Goal: Task Accomplishment & Management: Complete application form

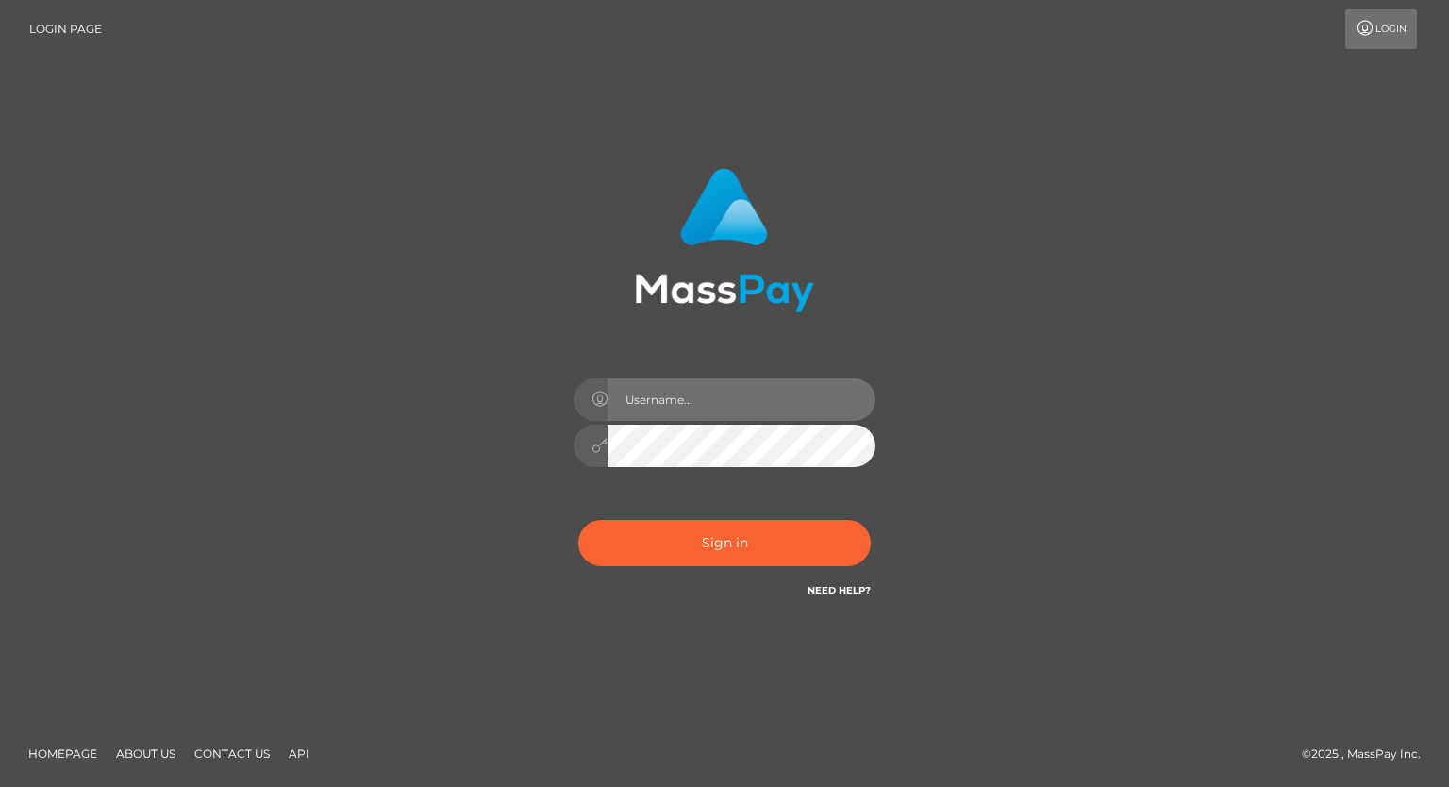
click at [650, 401] on input "text" at bounding box center [742, 399] width 268 height 42
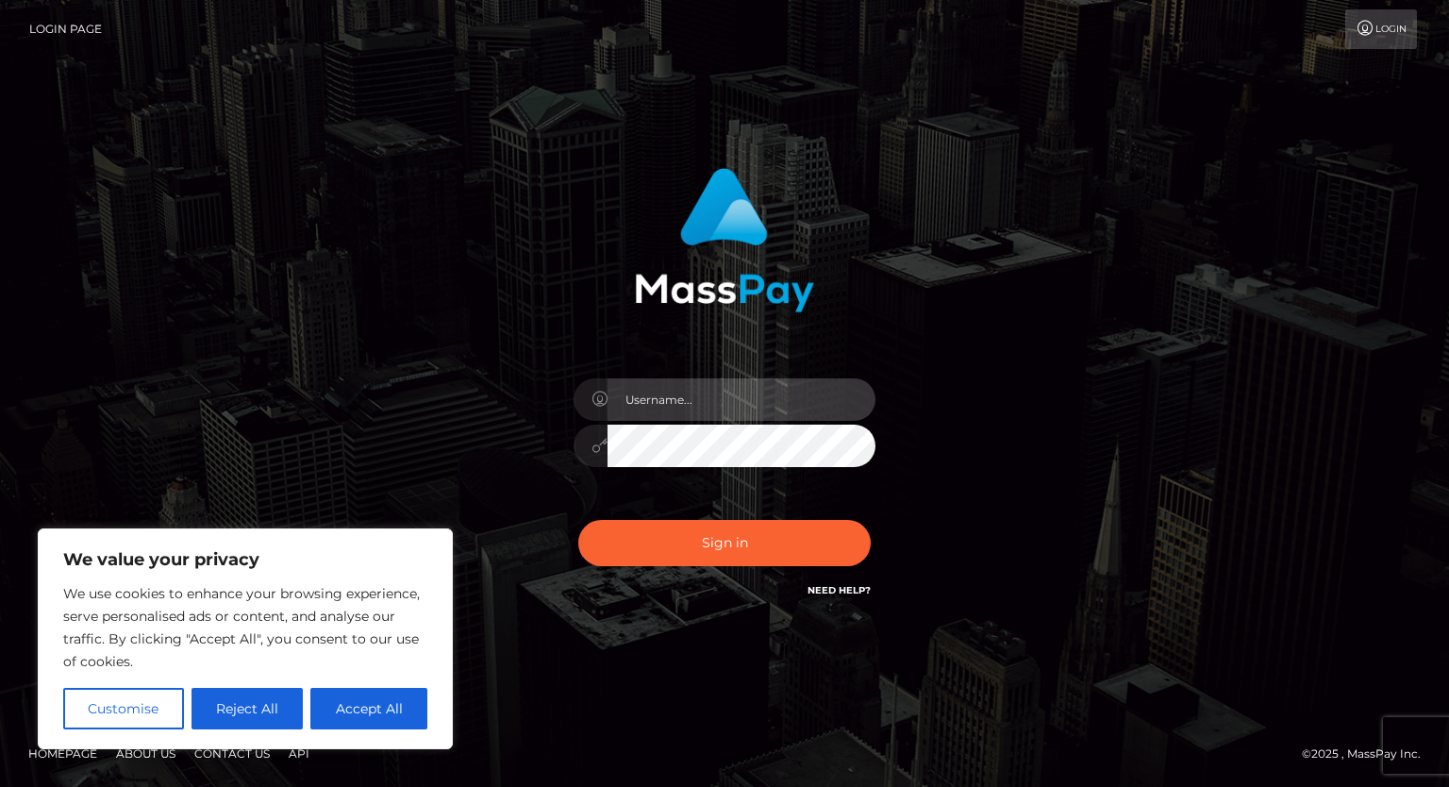
type input "[EMAIL_ADDRESS][DOMAIN_NAME]"
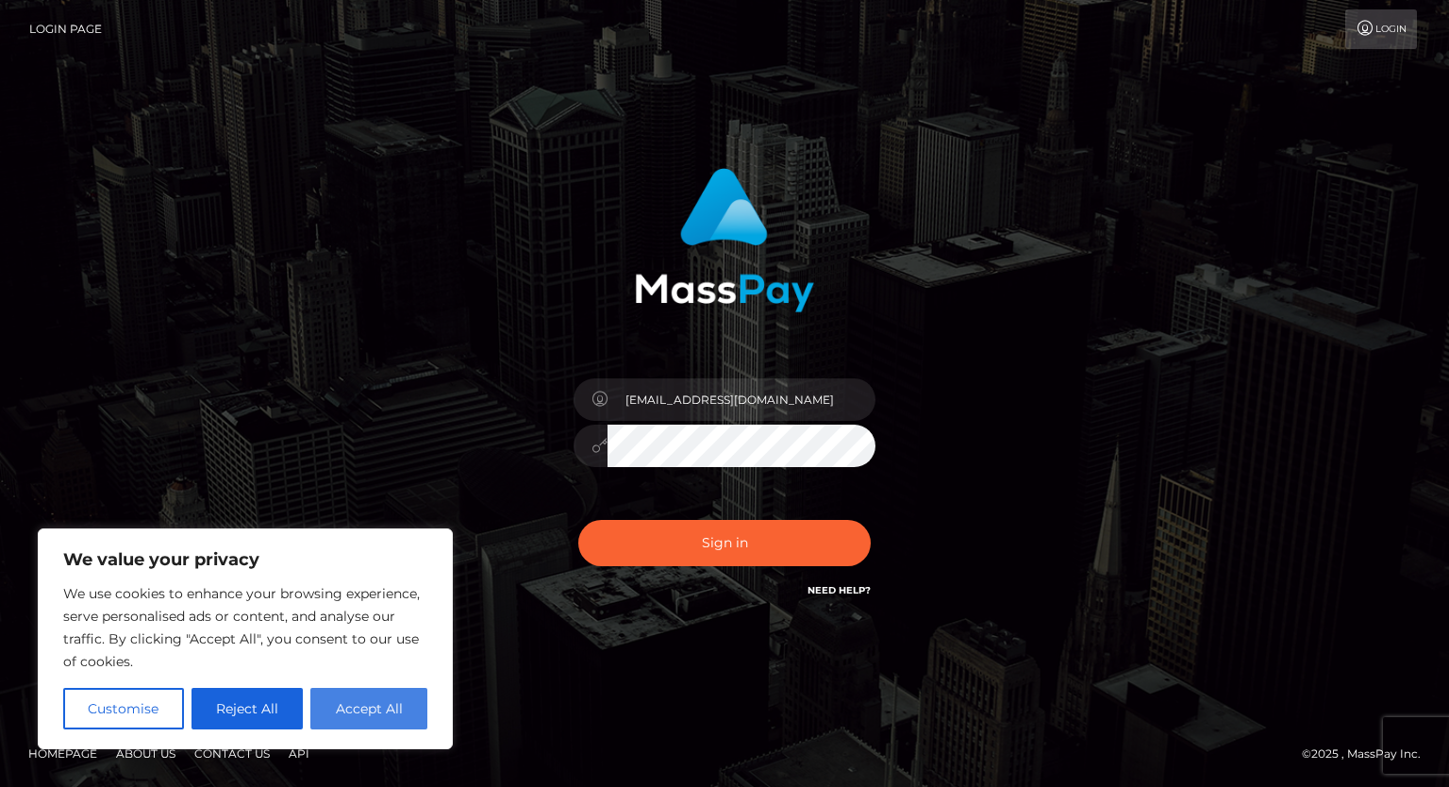
click at [361, 718] on button "Accept All" at bounding box center [368, 709] width 117 height 42
checkbox input "true"
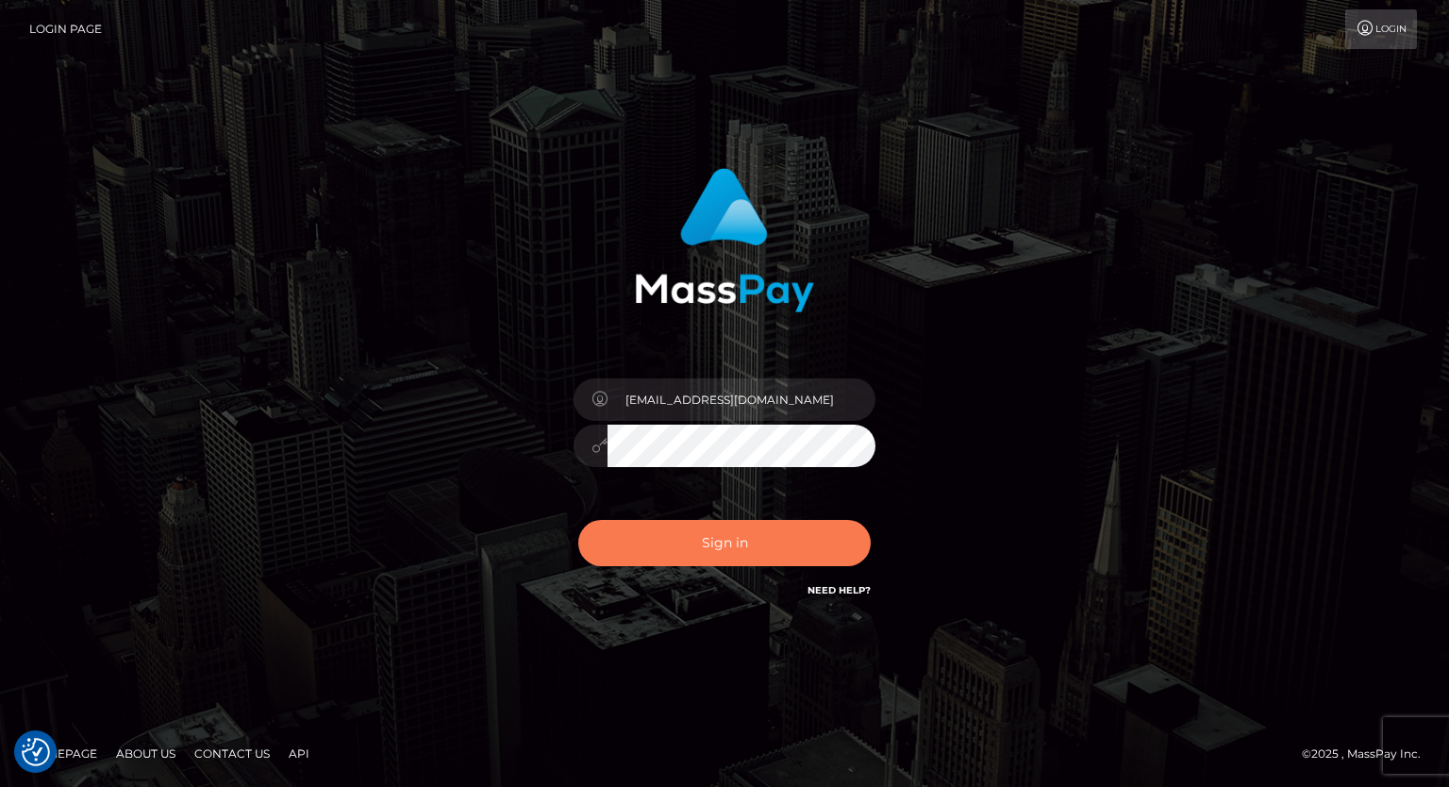
click at [679, 540] on button "Sign in" at bounding box center [724, 543] width 292 height 46
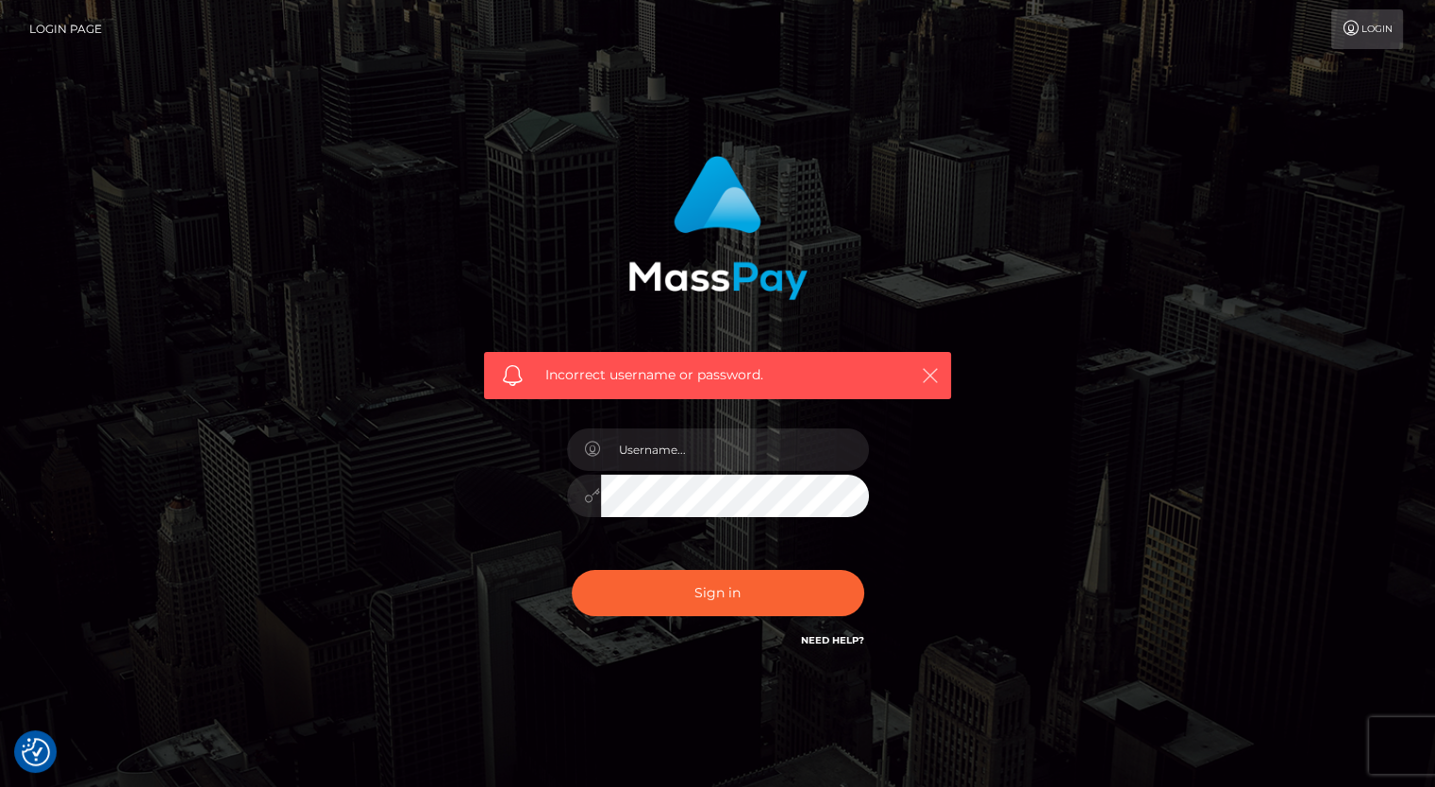
click at [932, 375] on icon "button" at bounding box center [930, 375] width 19 height 19
click at [691, 442] on input "text" at bounding box center [735, 449] width 268 height 42
type input "[EMAIL_ADDRESS][DOMAIN_NAME]"
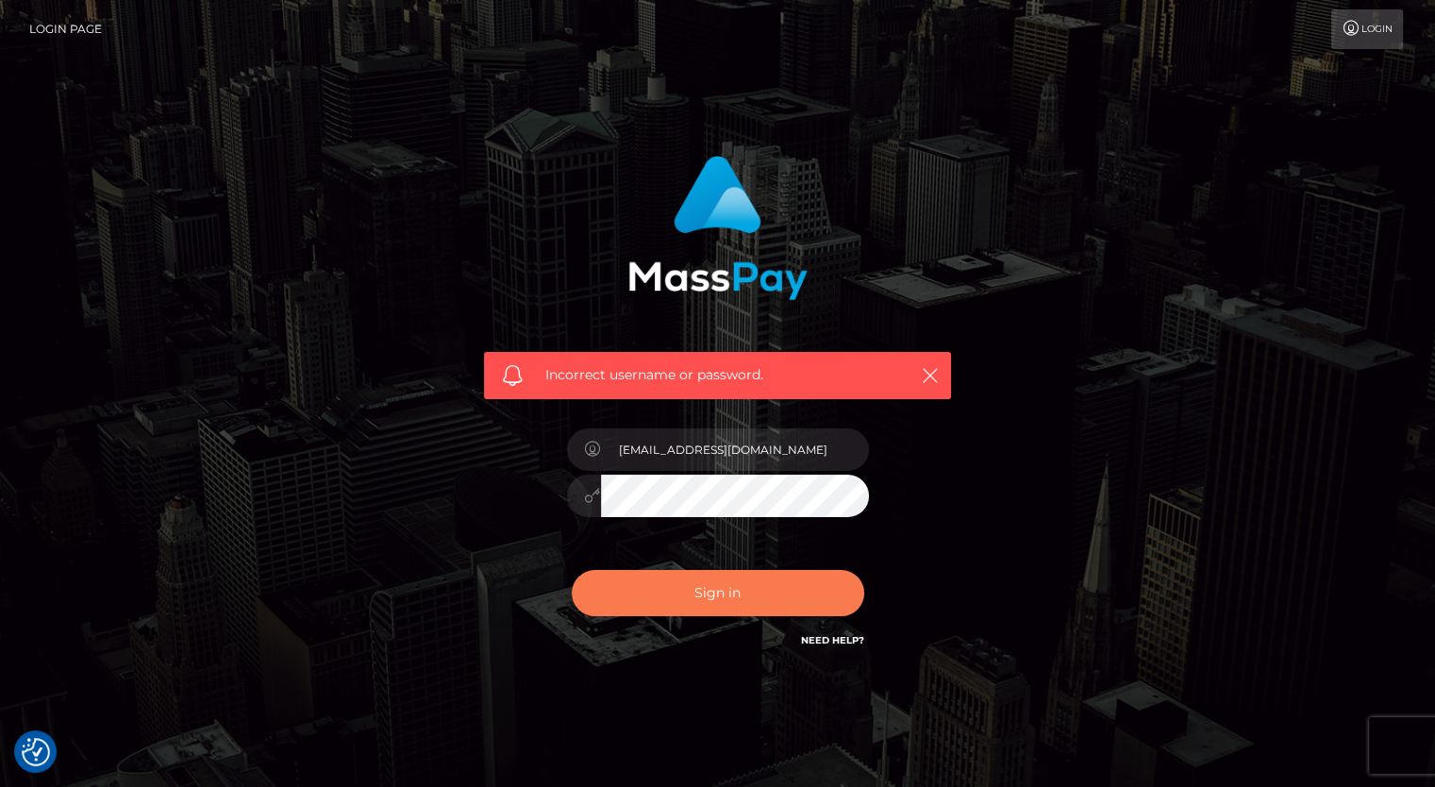
click at [768, 588] on button "Sign in" at bounding box center [718, 593] width 292 height 46
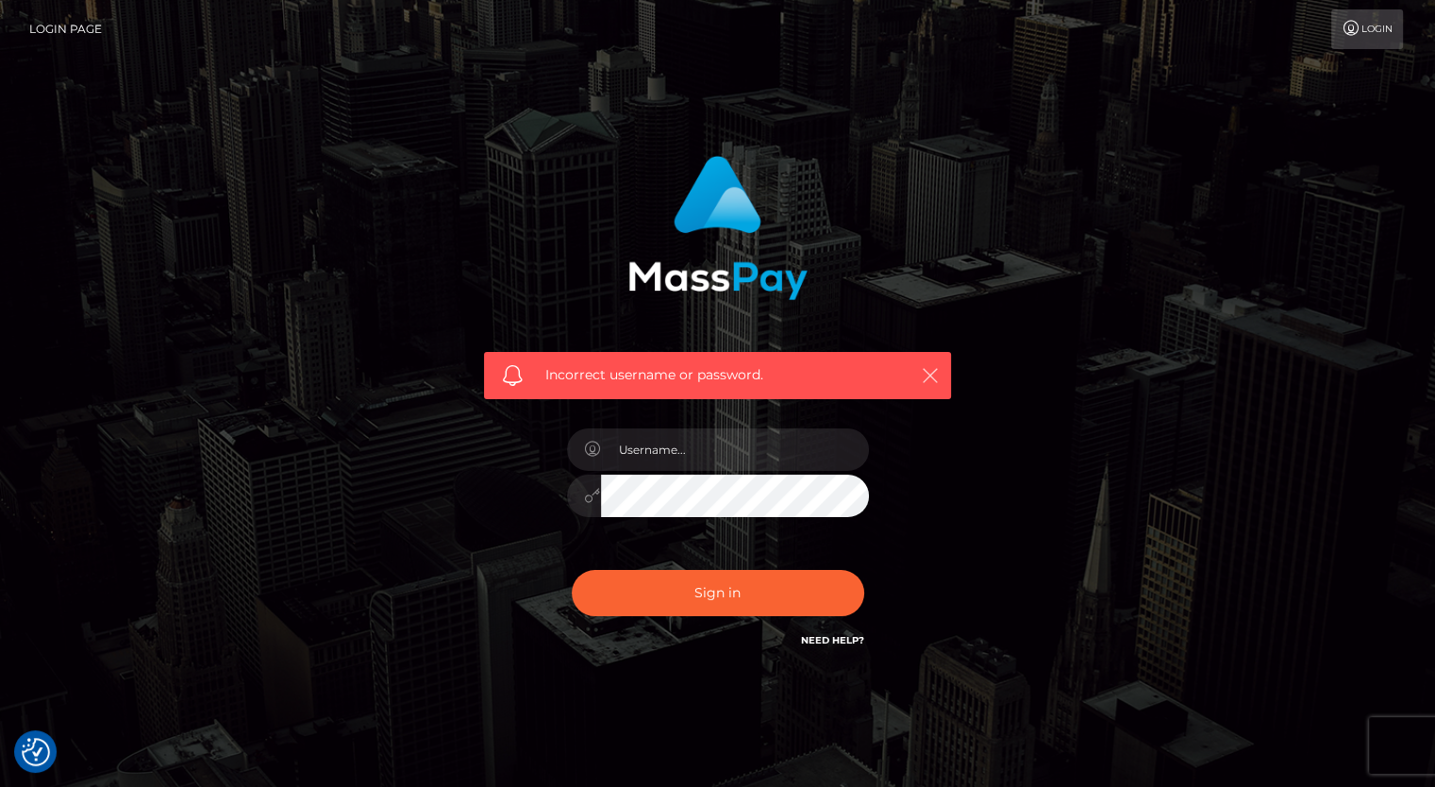
click at [928, 375] on icon "button" at bounding box center [930, 375] width 19 height 19
click at [918, 373] on button "button" at bounding box center [930, 375] width 24 height 24
click at [930, 368] on icon "button" at bounding box center [930, 375] width 19 height 19
click at [932, 370] on icon "button" at bounding box center [930, 375] width 19 height 19
click at [932, 377] on icon "button" at bounding box center [930, 375] width 19 height 19
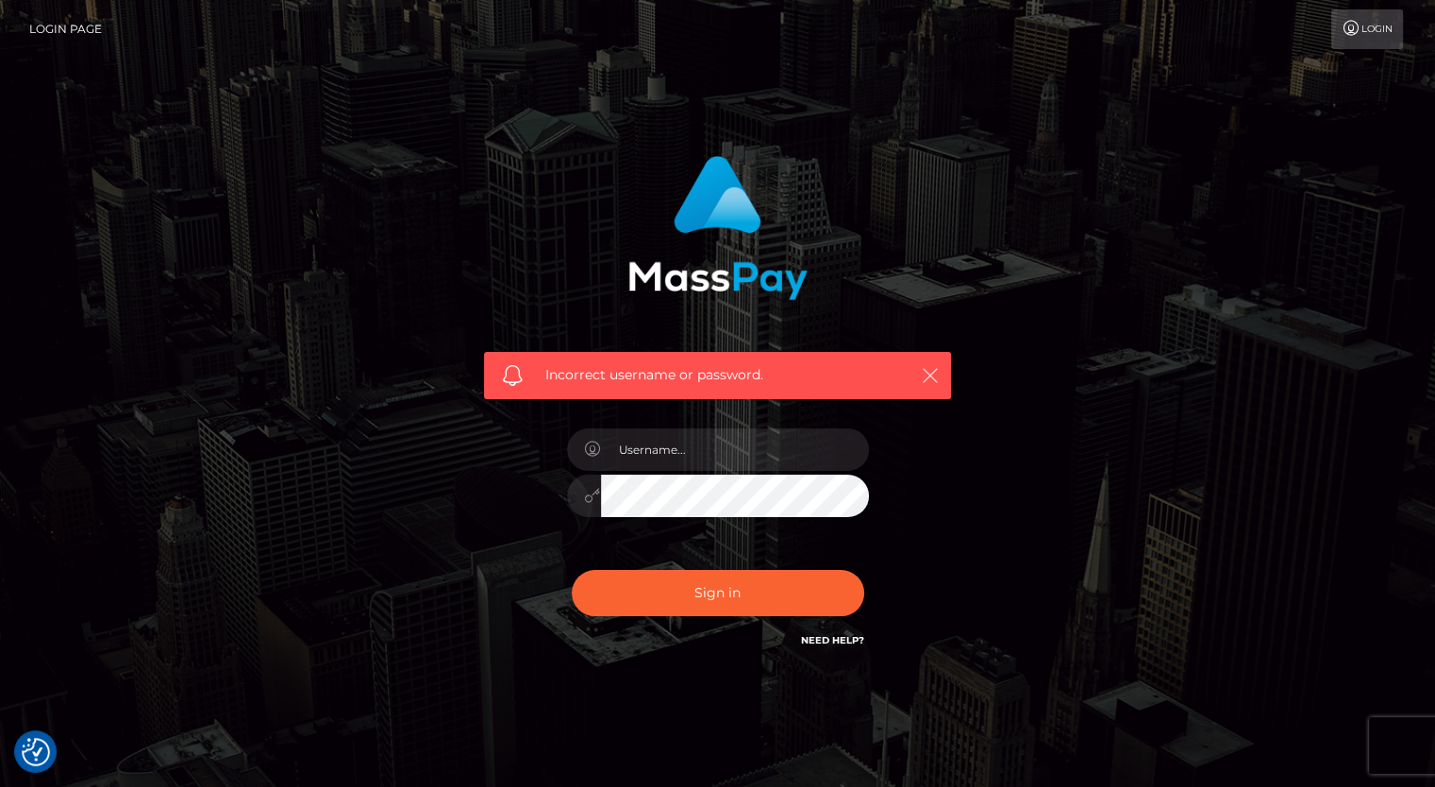
click at [931, 377] on icon "button" at bounding box center [930, 375] width 19 height 19
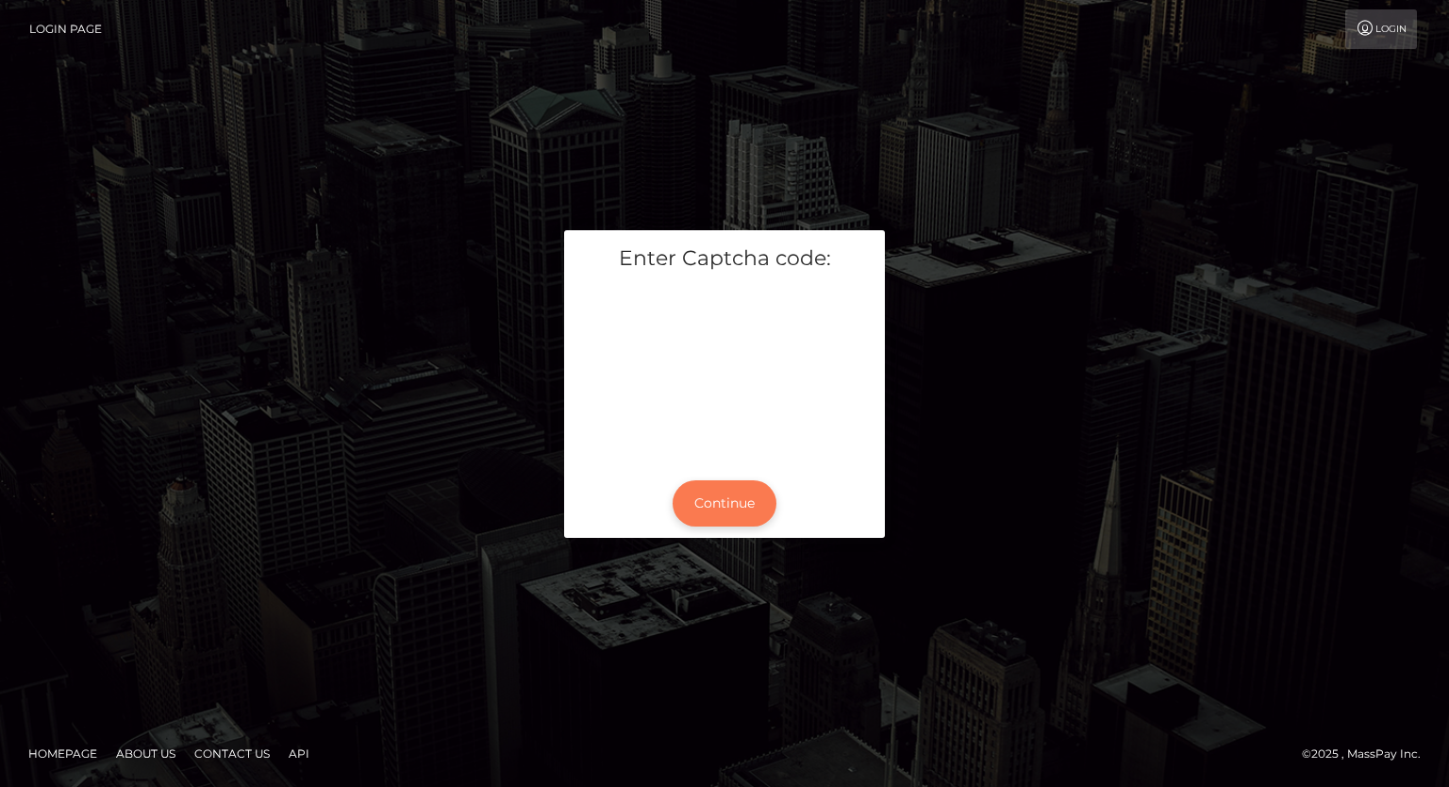
click at [728, 508] on button "Continue" at bounding box center [725, 503] width 104 height 46
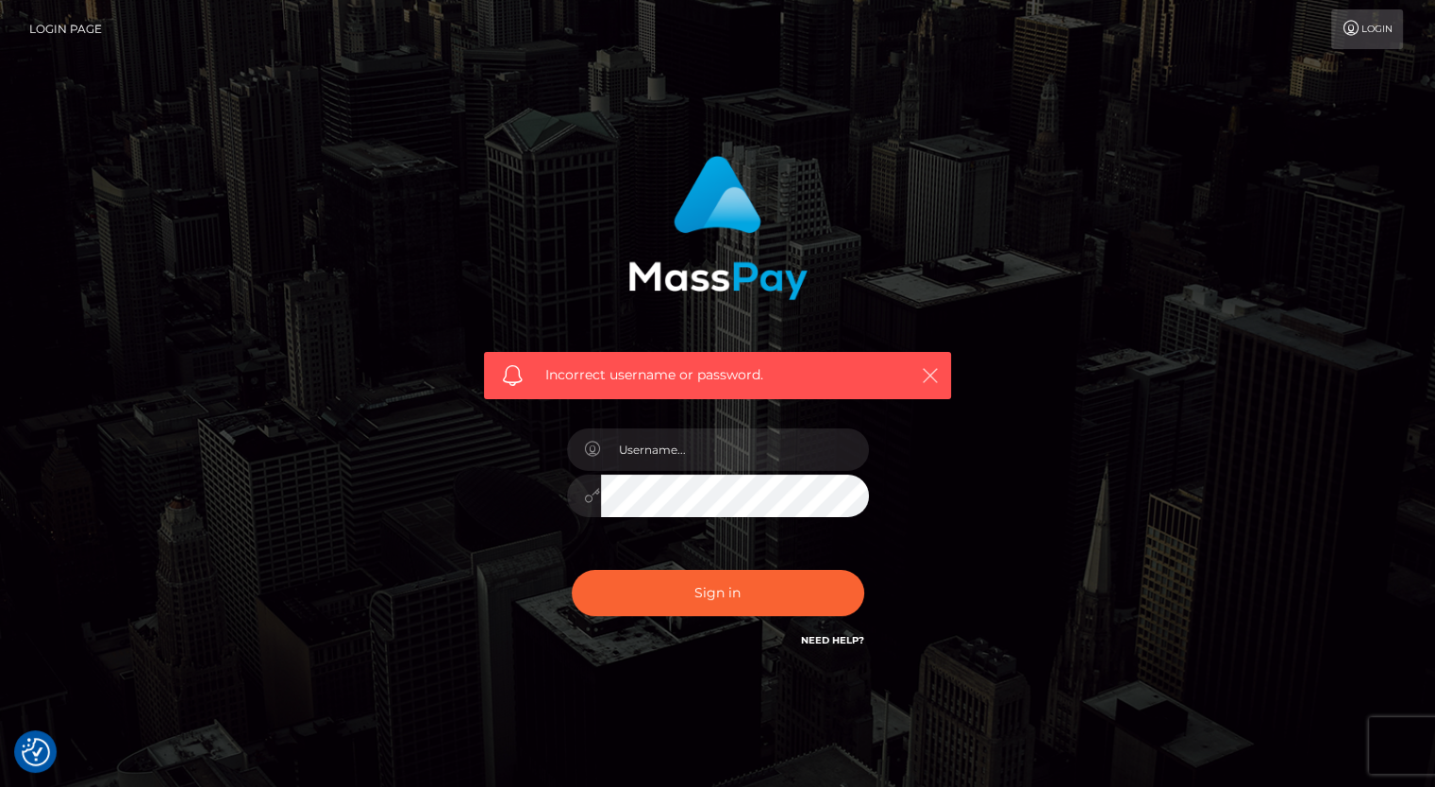
click at [930, 375] on icon "button" at bounding box center [930, 375] width 19 height 19
click at [687, 448] on input "text" at bounding box center [735, 449] width 268 height 42
type input "[EMAIL_ADDRESS][DOMAIN_NAME]"
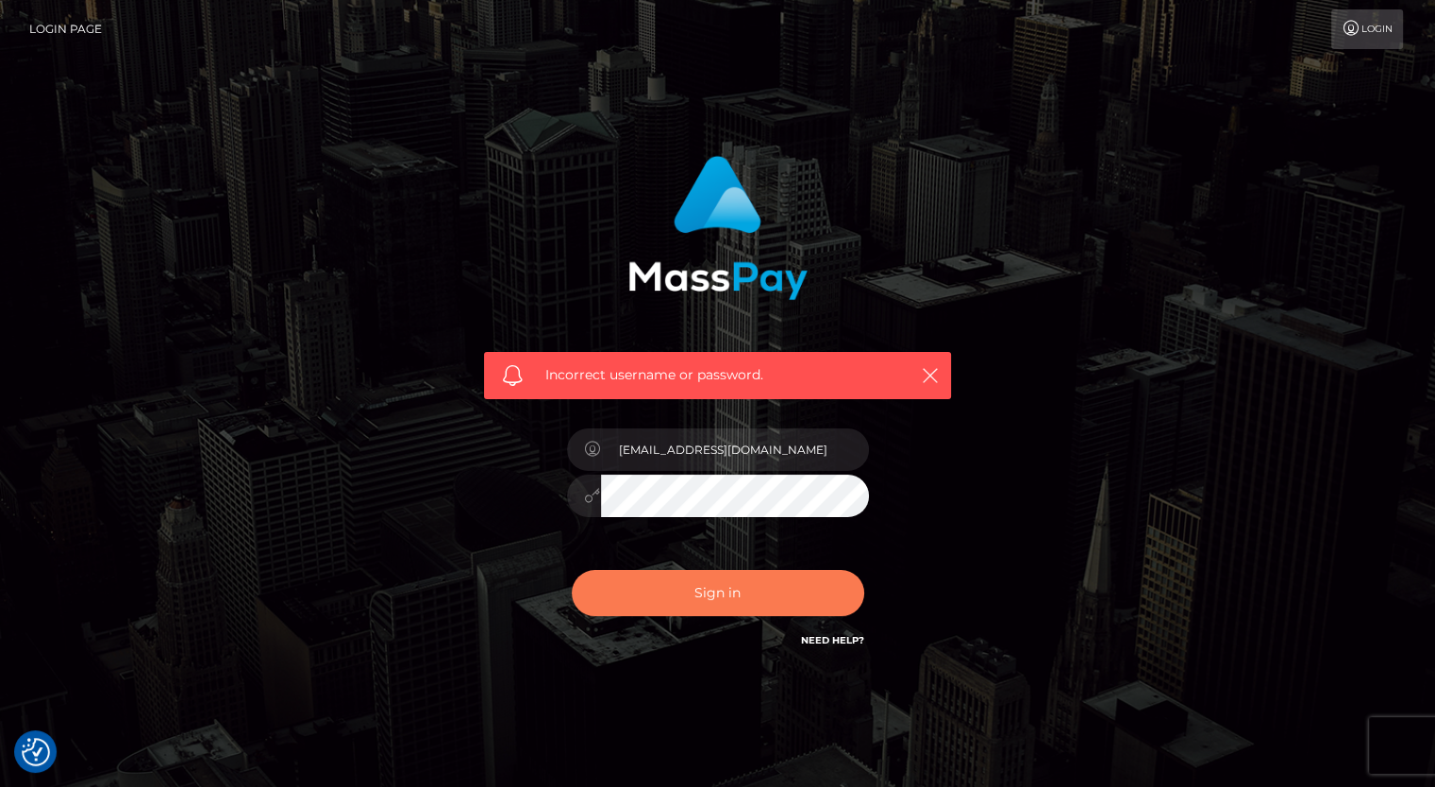
click at [699, 574] on button "Sign in" at bounding box center [718, 593] width 292 height 46
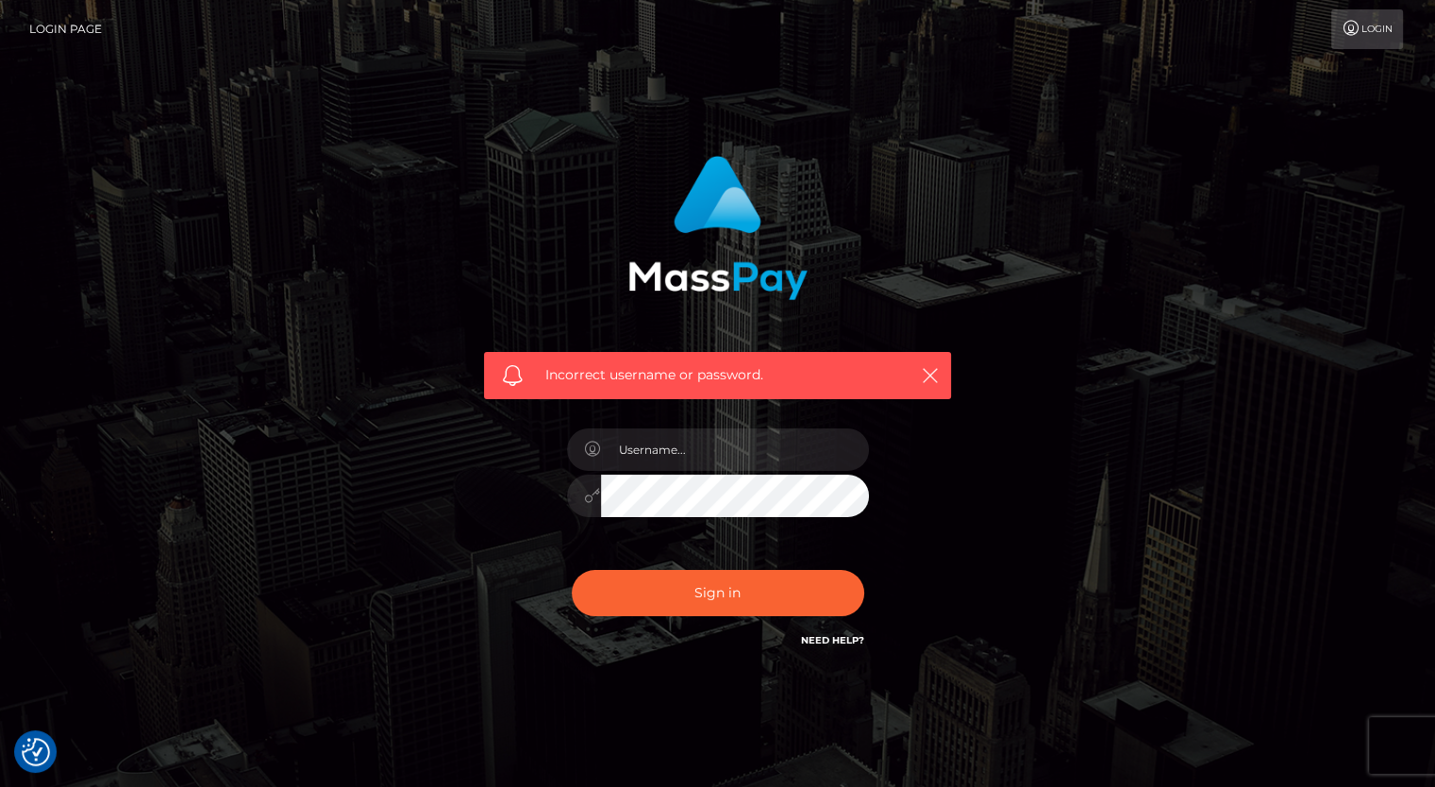
click at [849, 638] on link "Need Help?" at bounding box center [832, 640] width 63 height 12
click at [841, 634] on link "Need Help?" at bounding box center [832, 640] width 63 height 12
click at [837, 641] on link "Need Help?" at bounding box center [832, 640] width 63 height 12
click at [43, 27] on link "Login Page" at bounding box center [65, 29] width 73 height 40
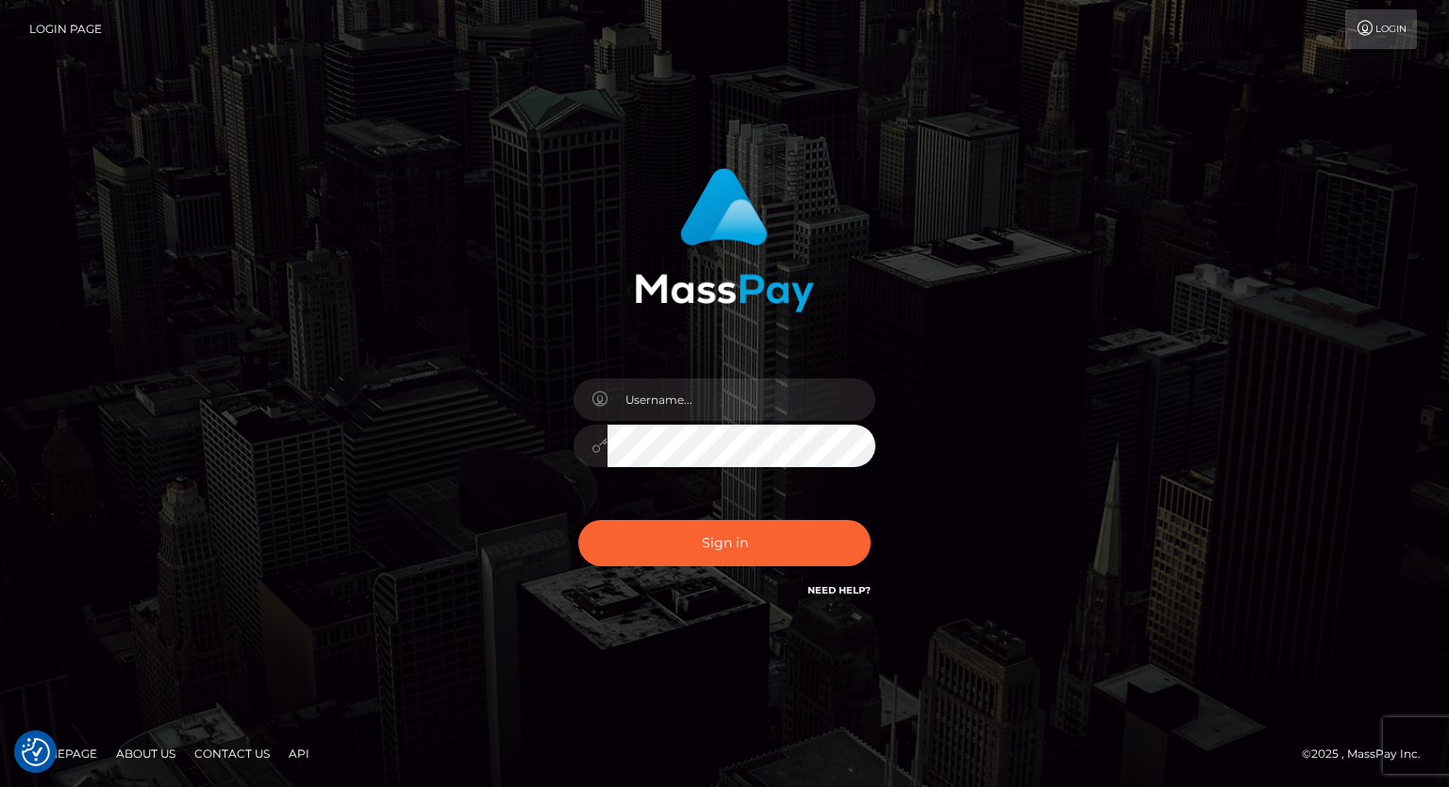
checkbox input "true"
click at [673, 402] on input "text" at bounding box center [742, 399] width 268 height 42
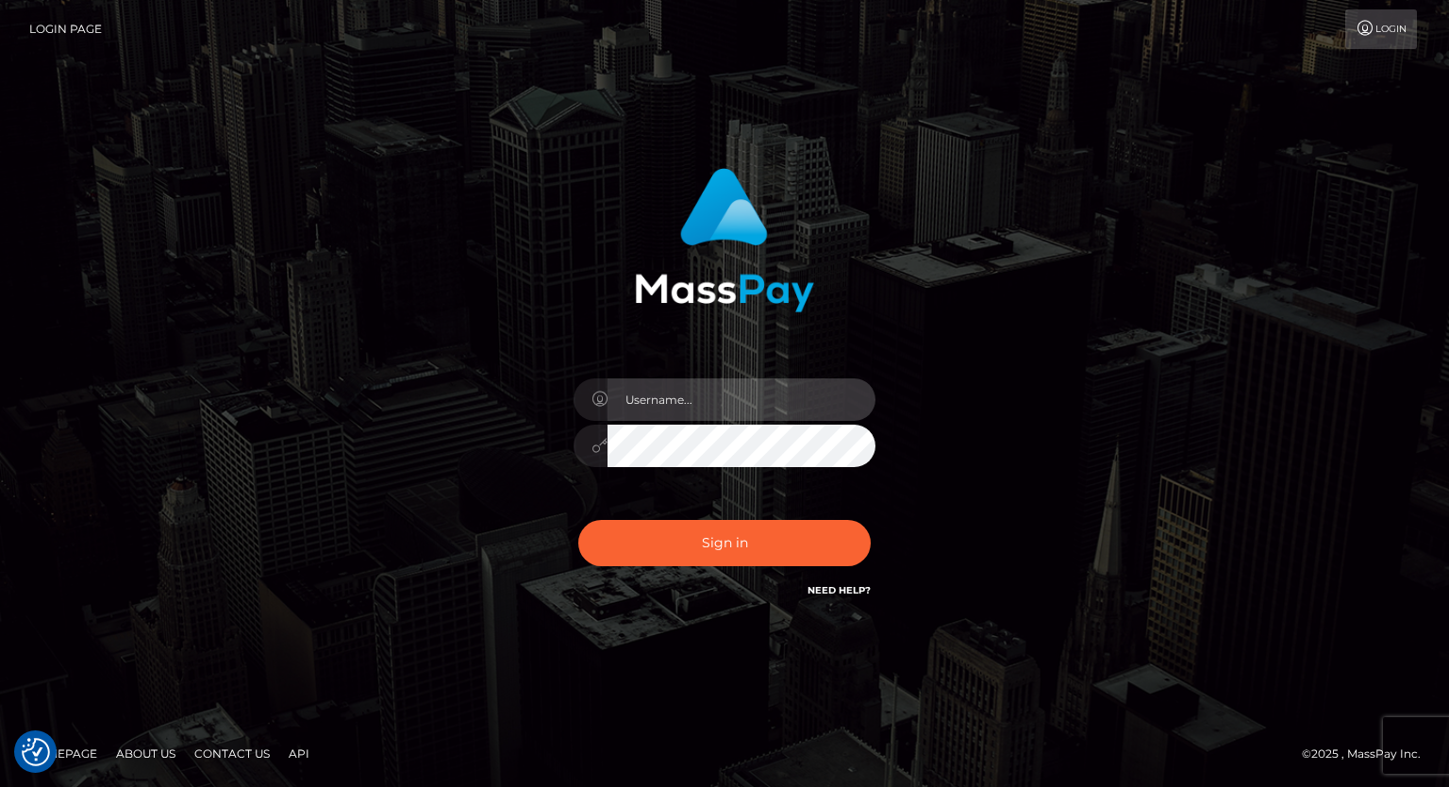
type input "Mayapearl83"
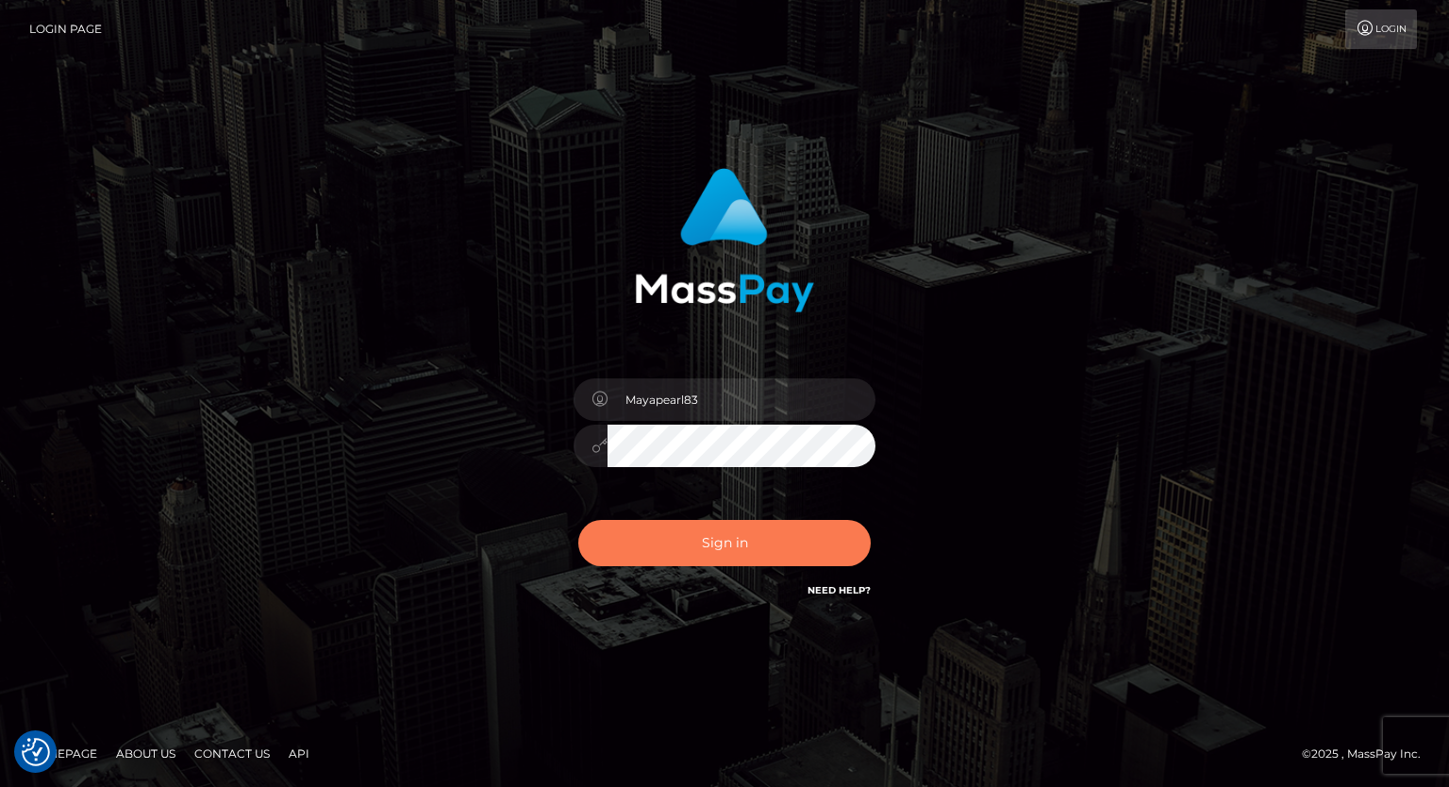
drag, startPoint x: 704, startPoint y: 539, endPoint x: 702, endPoint y: 556, distance: 17.1
click at [703, 539] on button "Sign in" at bounding box center [724, 543] width 292 height 46
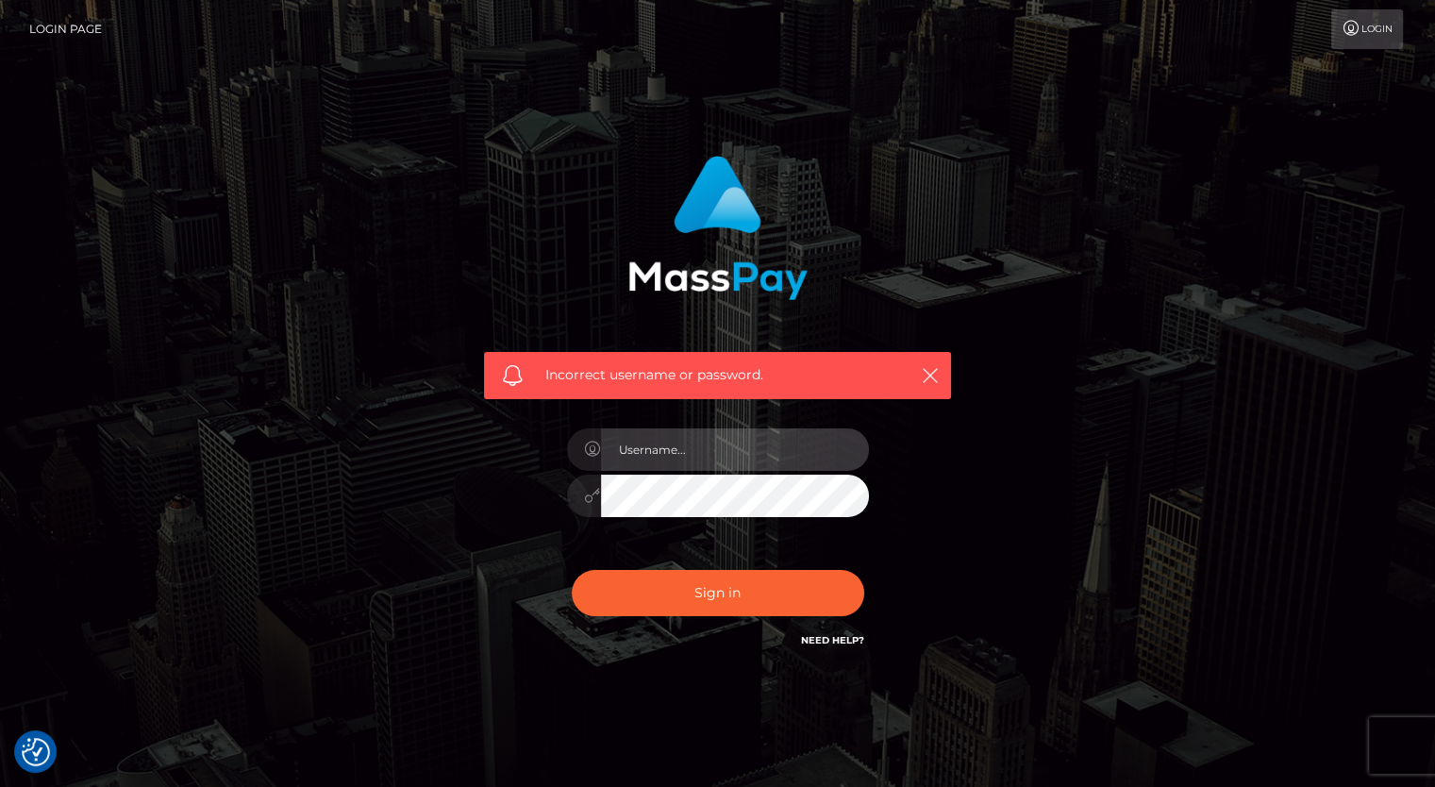
click at [672, 451] on input "text" at bounding box center [735, 449] width 268 height 42
type input "[EMAIL_ADDRESS][DOMAIN_NAME]"
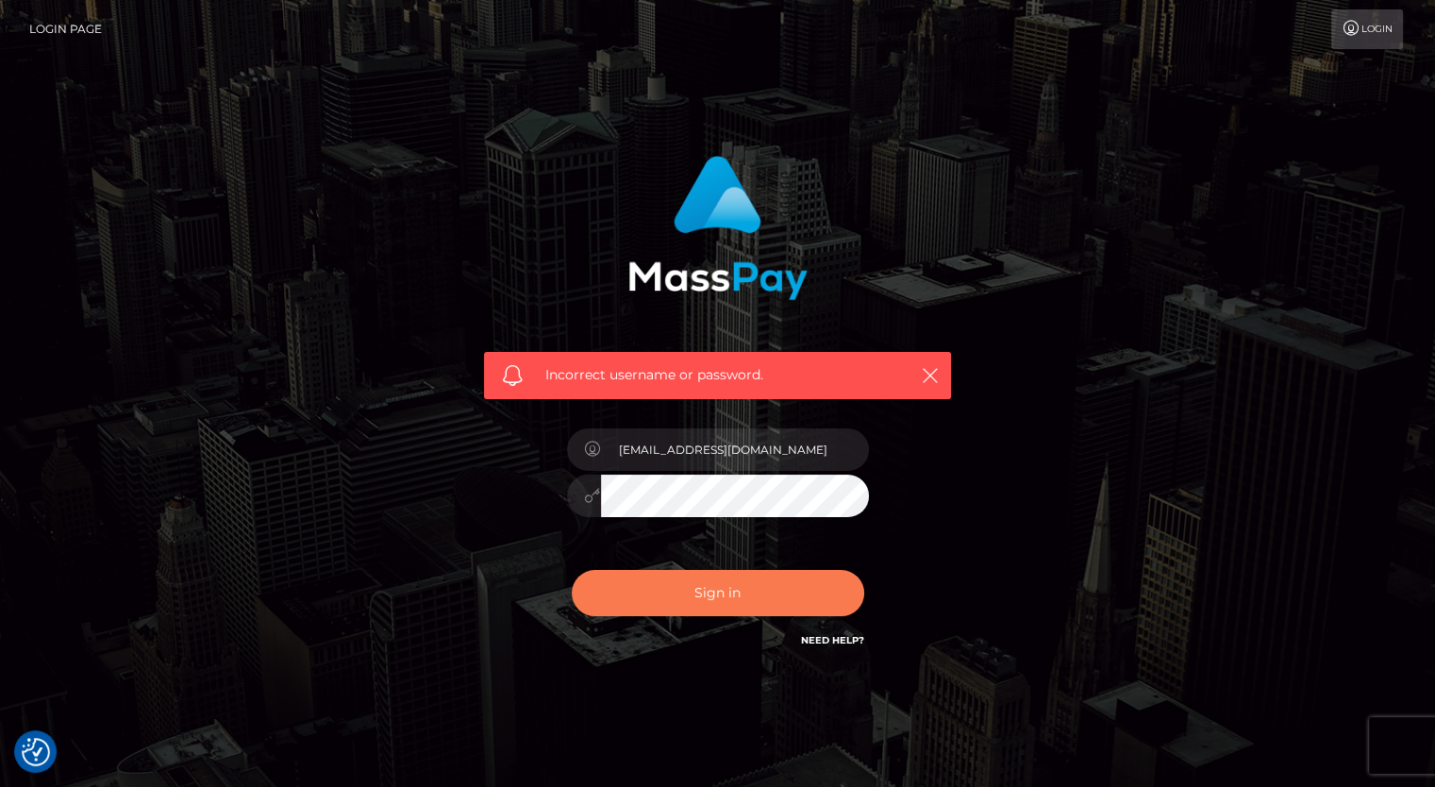
click at [675, 585] on button "Sign in" at bounding box center [718, 593] width 292 height 46
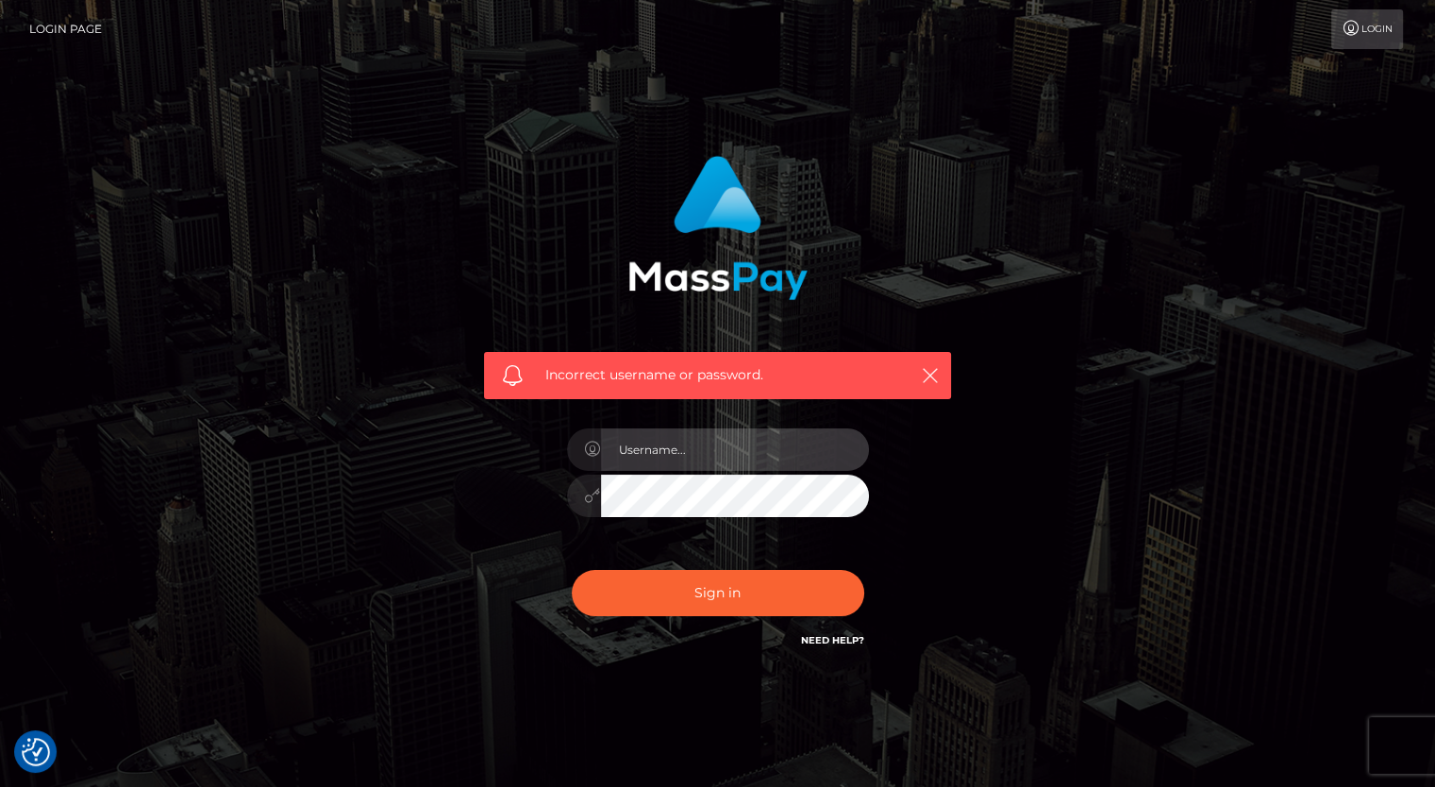
click at [677, 445] on input "text" at bounding box center [735, 449] width 268 height 42
type input "mayapearl83@gmail.com"
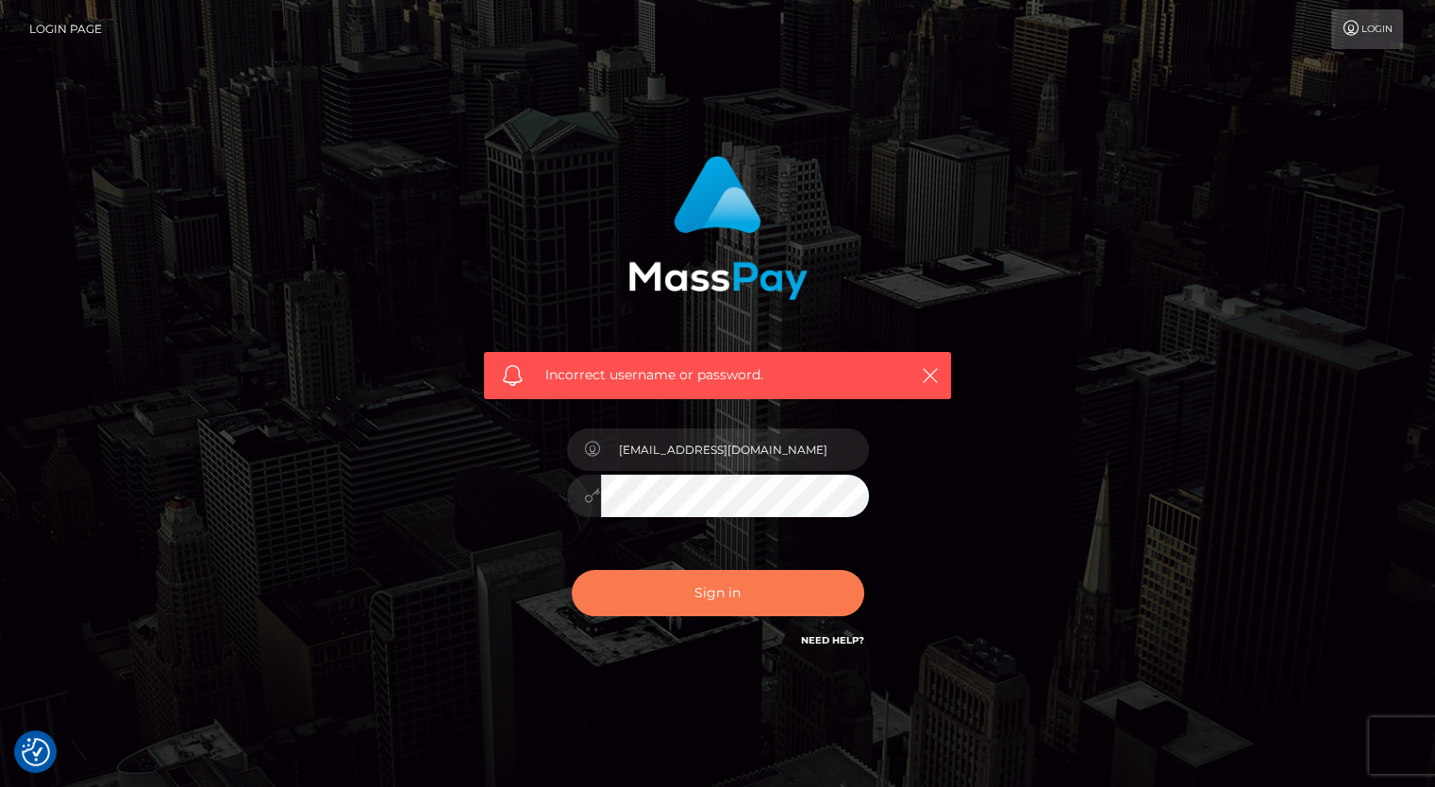
click at [694, 597] on button "Sign in" at bounding box center [718, 593] width 292 height 46
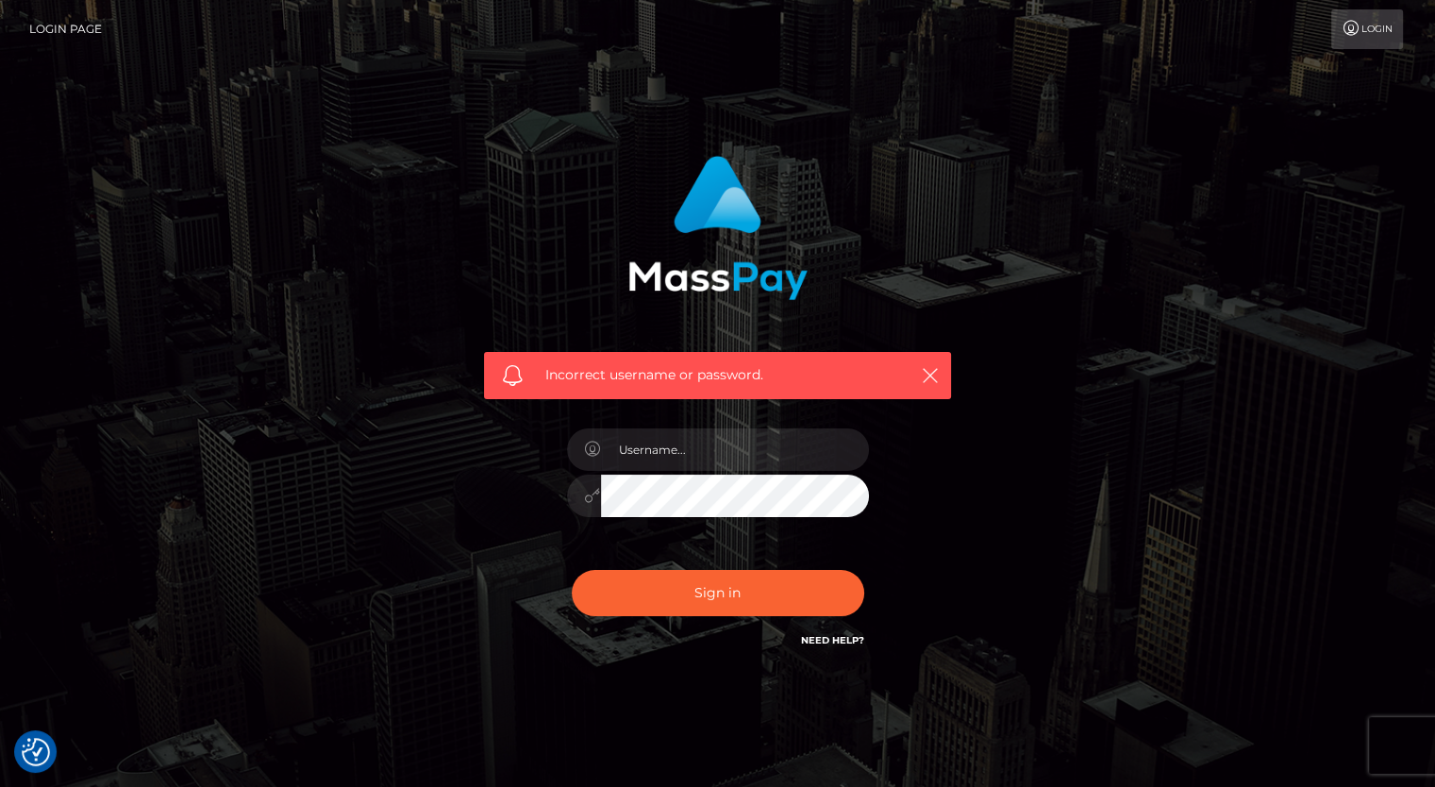
click at [827, 638] on link "Need Help?" at bounding box center [832, 640] width 63 height 12
click at [845, 641] on link "Need Help?" at bounding box center [832, 640] width 63 height 12
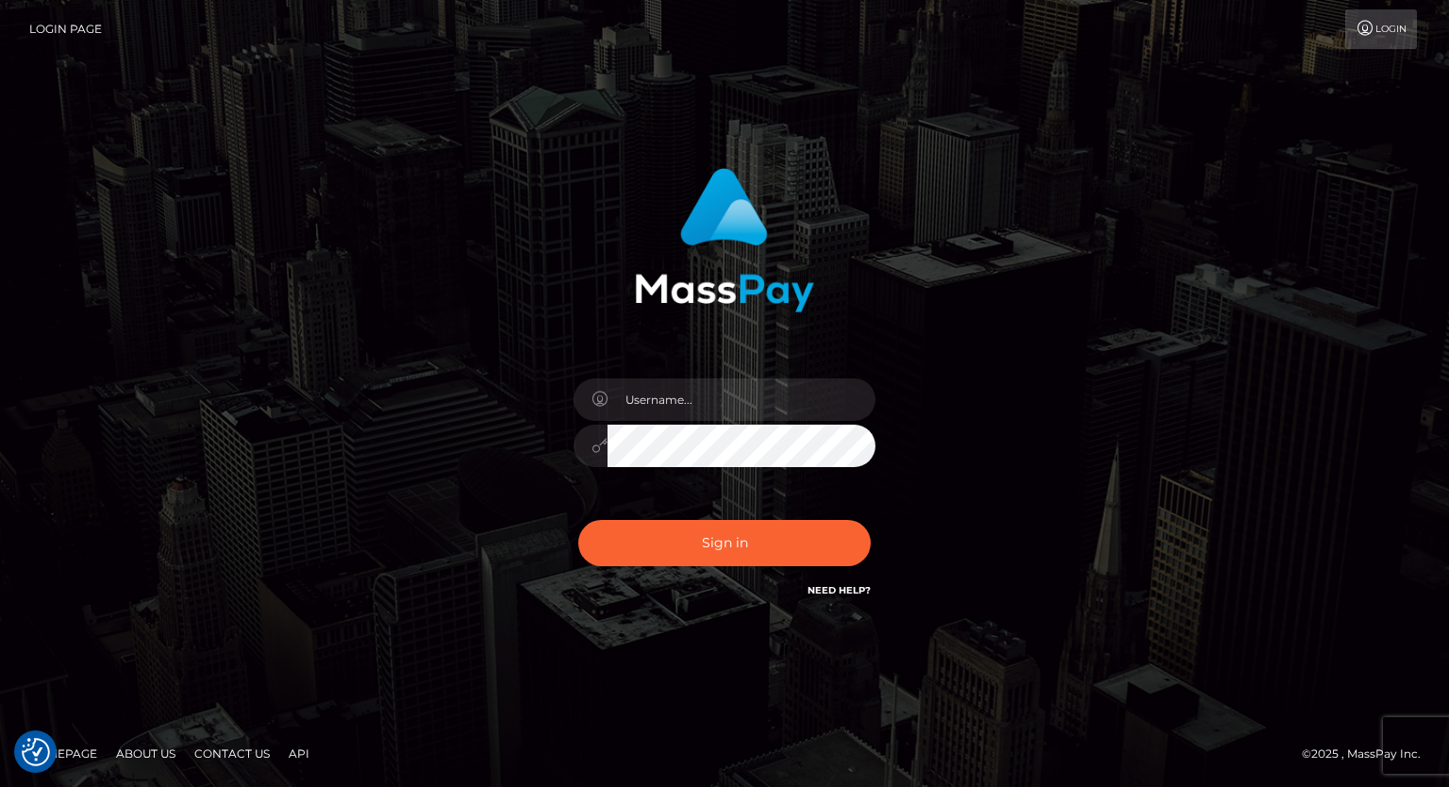
click at [227, 748] on link "Contact Us" at bounding box center [232, 753] width 91 height 29
click at [220, 751] on link "Contact Us" at bounding box center [232, 753] width 91 height 29
click at [225, 753] on link "Contact Us" at bounding box center [232, 753] width 91 height 29
click at [710, 401] on input "text" at bounding box center [742, 399] width 268 height 42
type input "[EMAIL_ADDRESS][DOMAIN_NAME]"
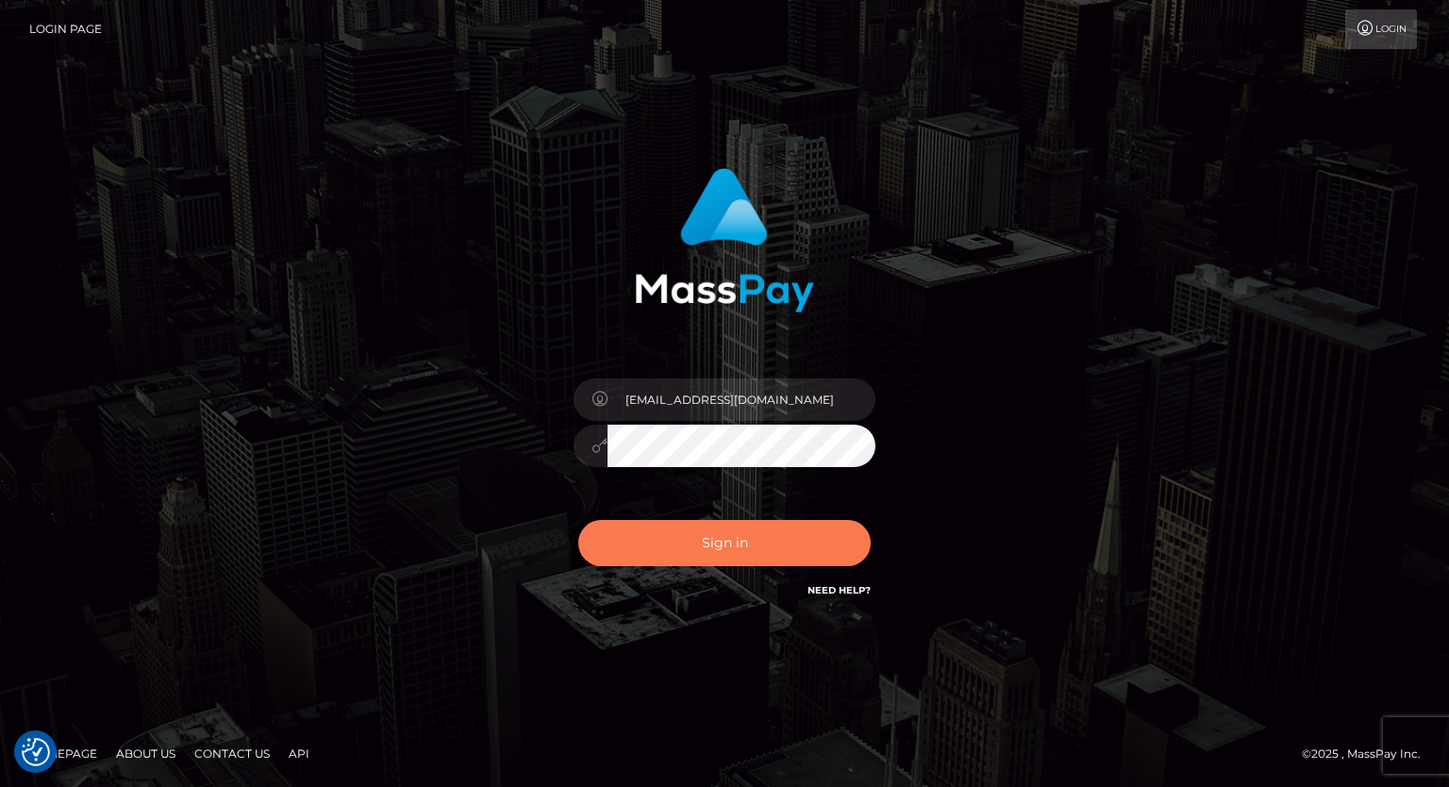
click at [674, 542] on button "Sign in" at bounding box center [724, 543] width 292 height 46
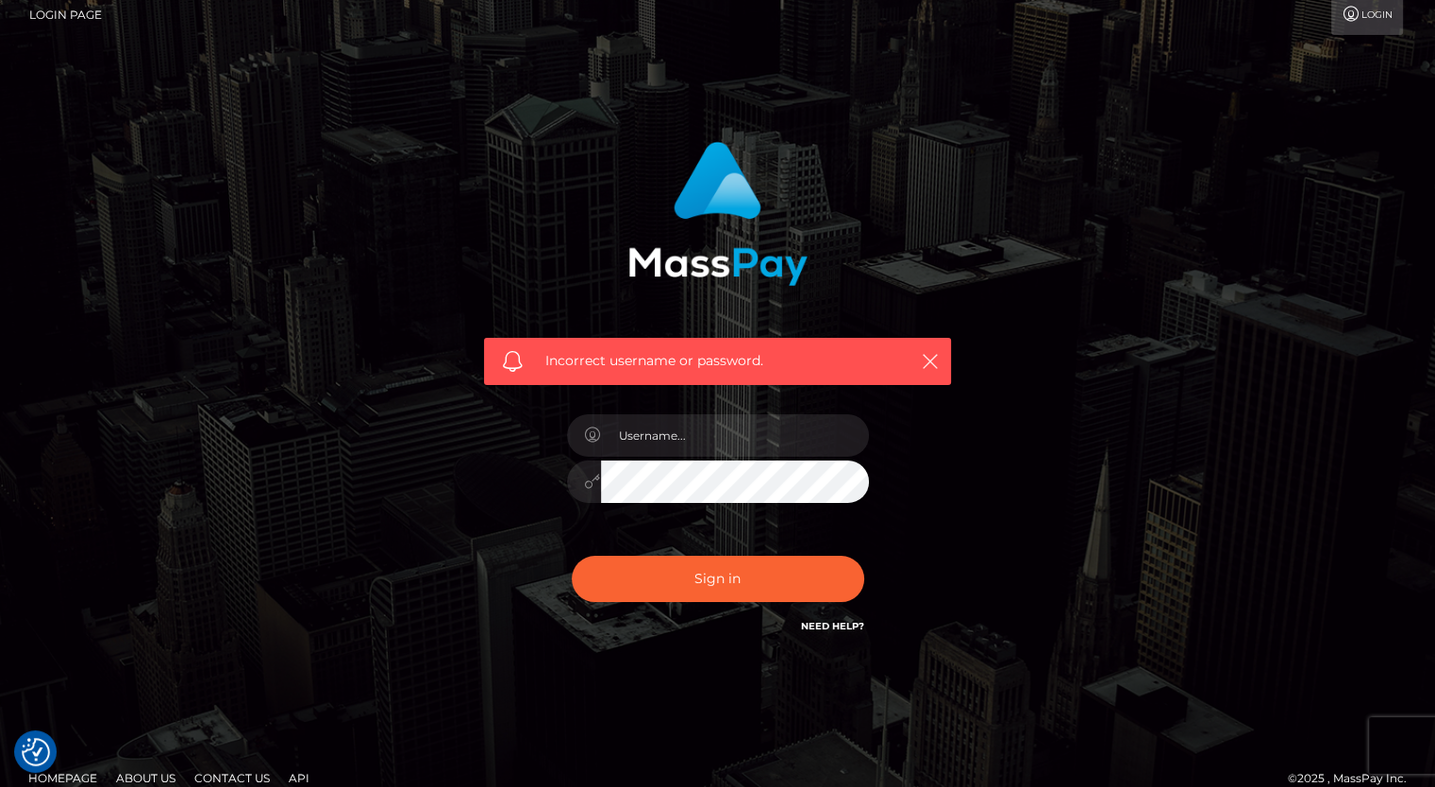
scroll to position [38, 0]
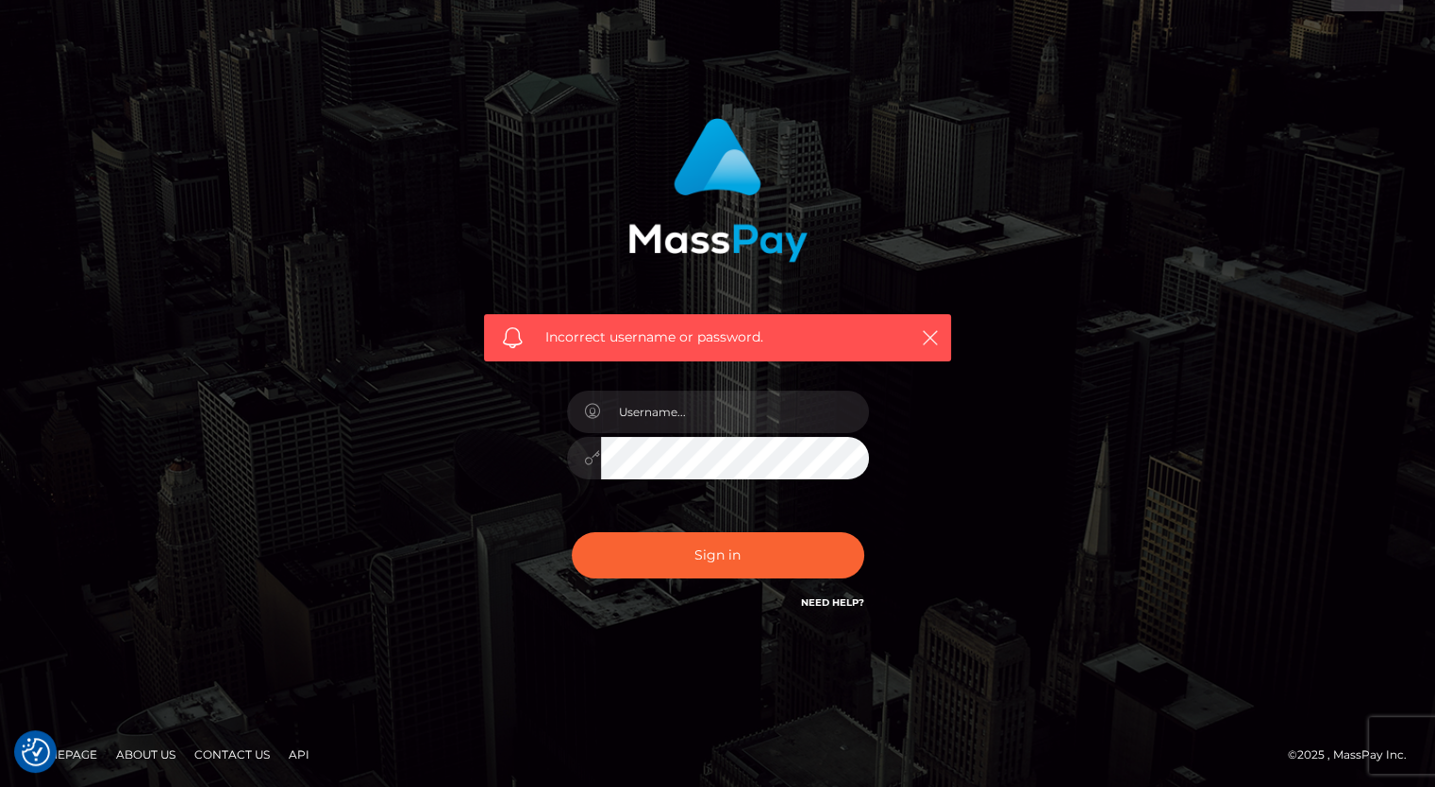
click at [251, 752] on link "Contact Us" at bounding box center [232, 754] width 91 height 29
click at [230, 755] on link "Contact Us" at bounding box center [232, 754] width 91 height 29
